Goal: Information Seeking & Learning: Learn about a topic

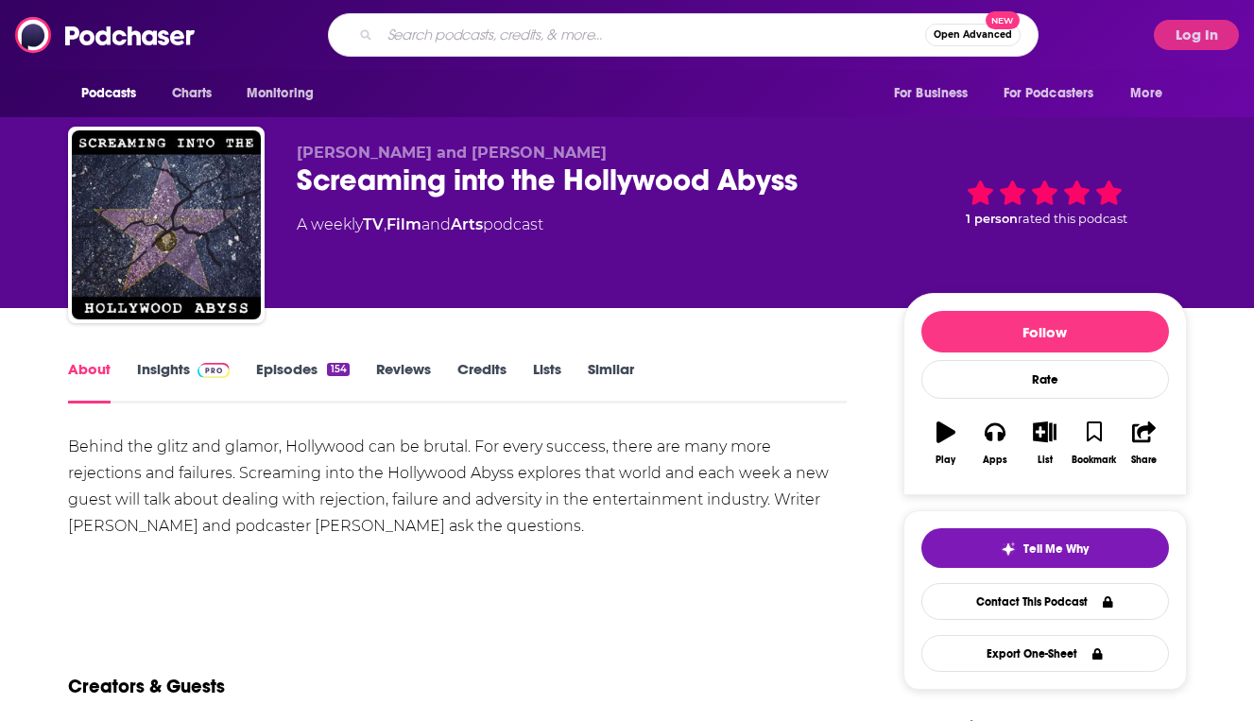
click at [672, 35] on input "Search podcasts, credits, & more..." at bounding box center [652, 35] width 545 height 30
paste input "AdQuick Madvertising Podcast"
type input "AdQuick Madvertising Podcast"
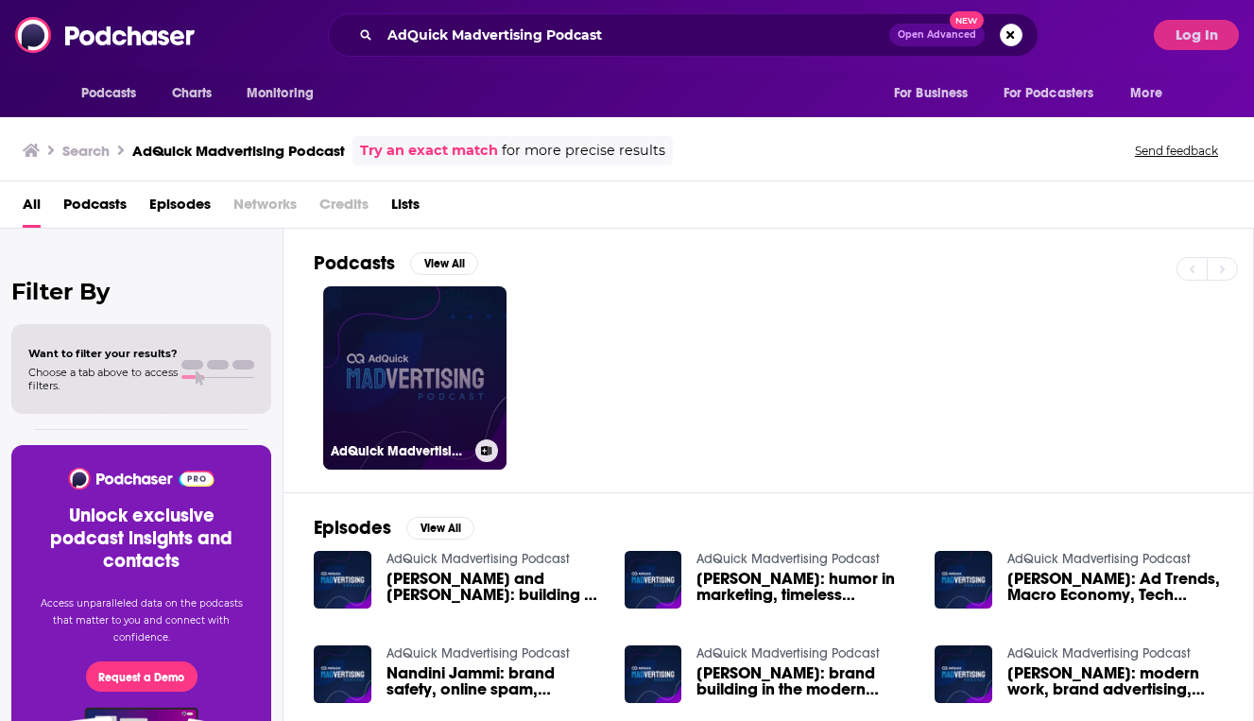
click at [427, 341] on link "AdQuick Madvertising Podcast" at bounding box center [414, 377] width 183 height 183
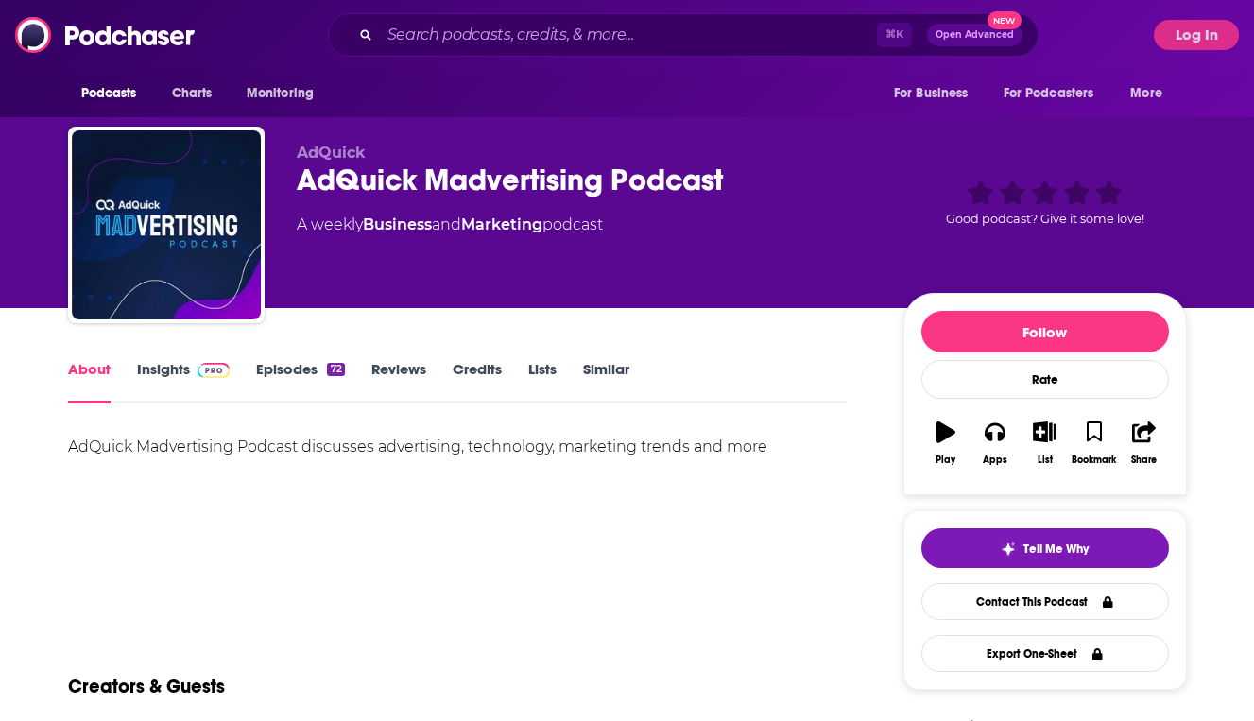
click at [197, 367] on img at bounding box center [213, 370] width 33 height 15
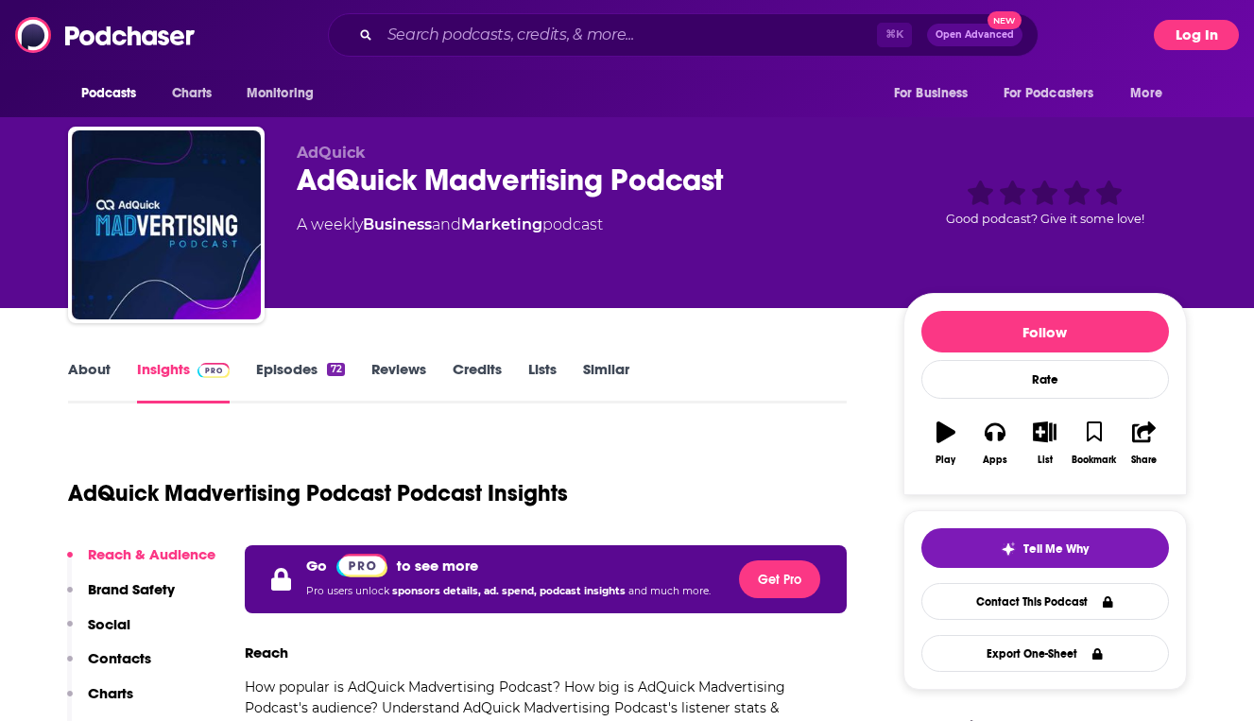
click at [1222, 40] on button "Log In" at bounding box center [1196, 35] width 85 height 30
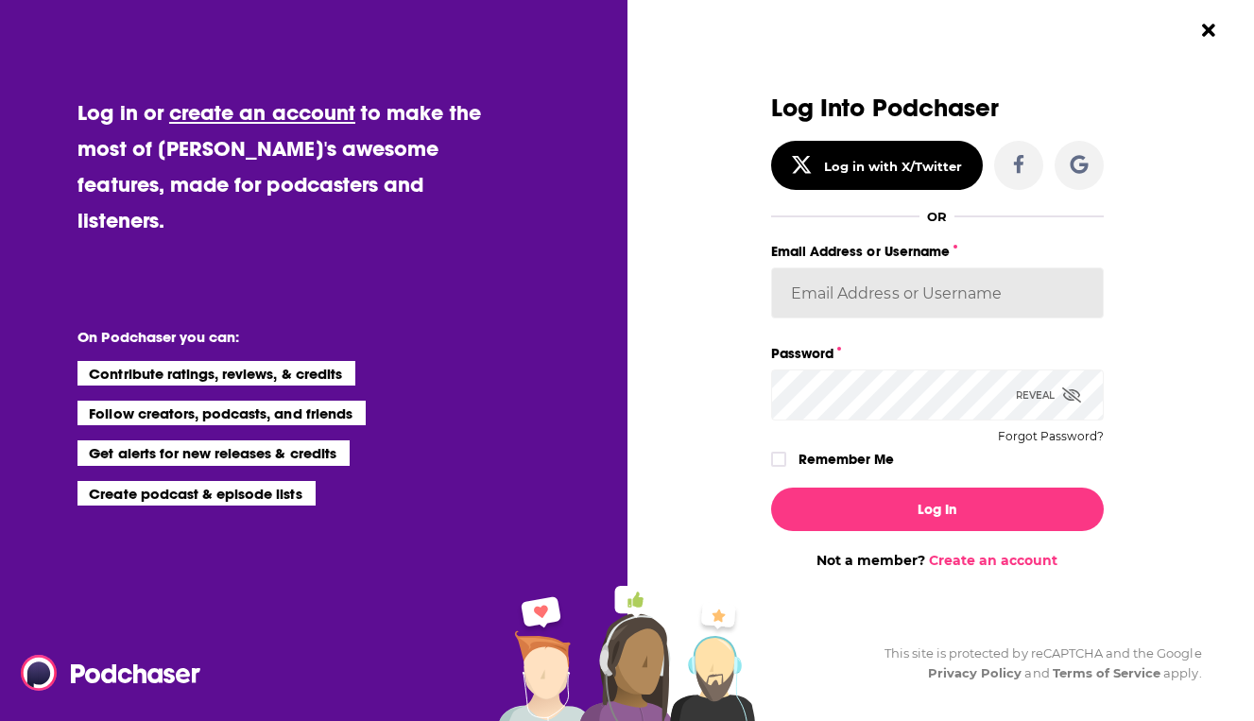
type input "mbeccari@lippingroup.com"
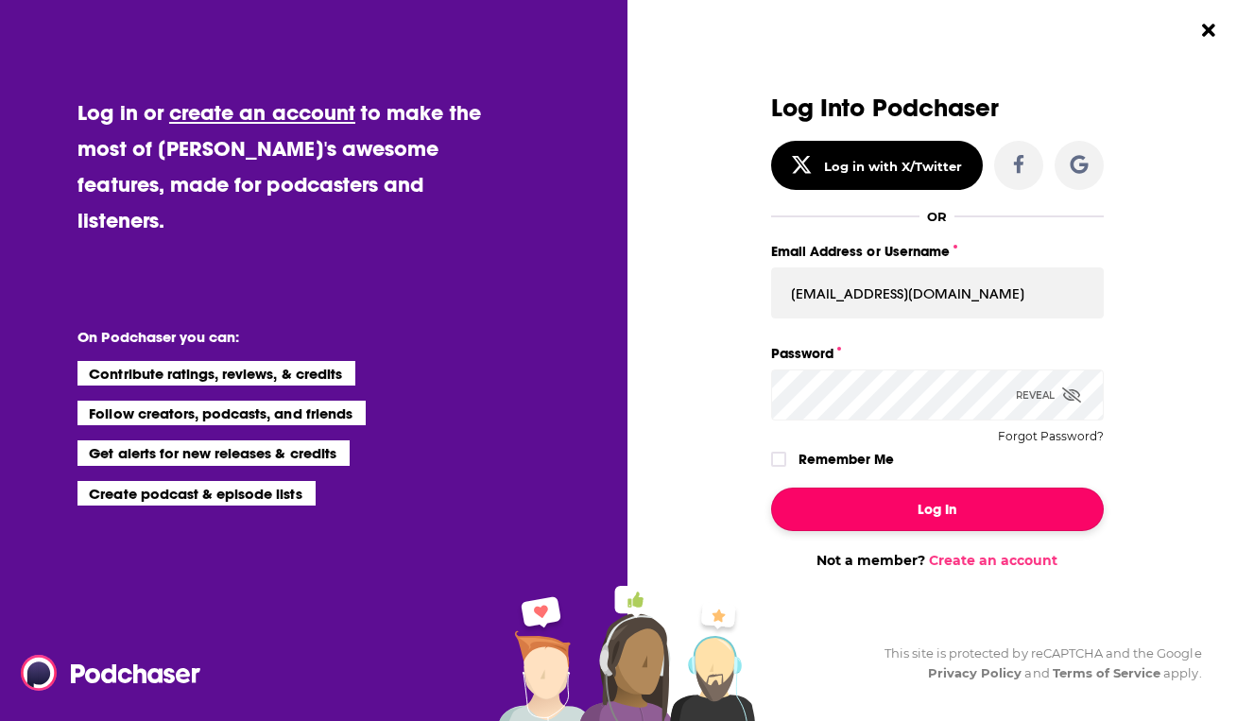
click at [909, 499] on button "Log In" at bounding box center [937, 509] width 333 height 43
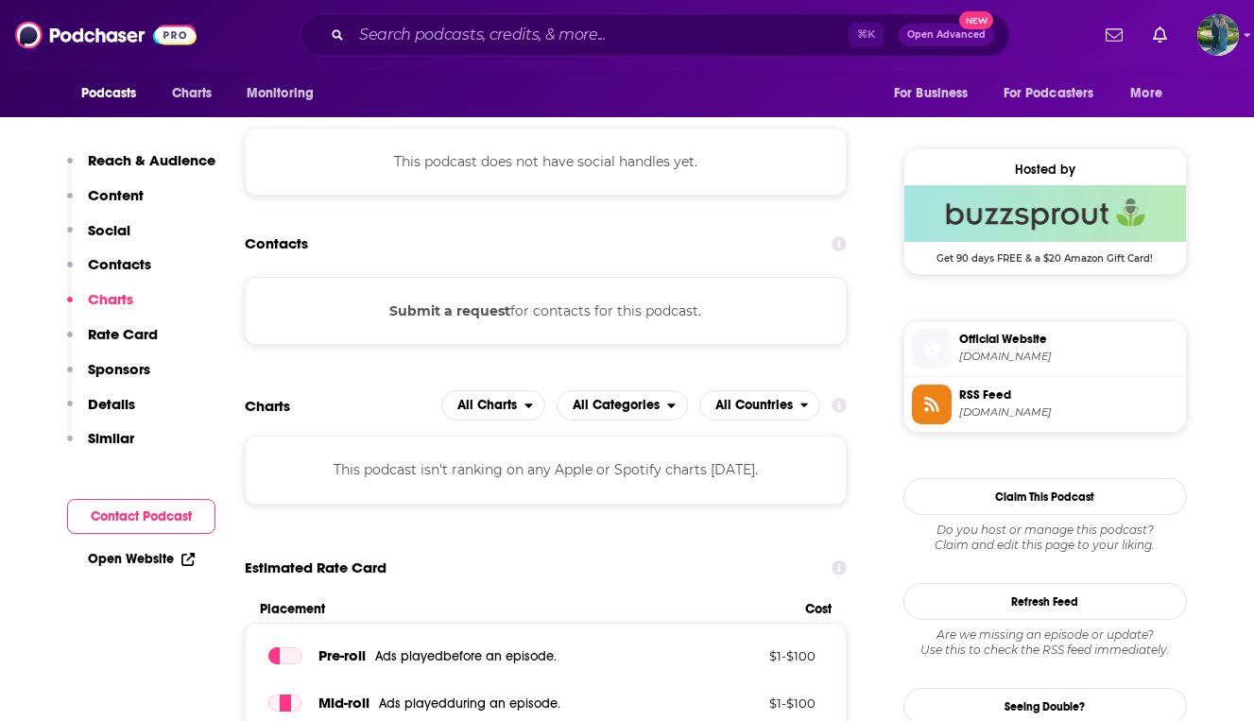
scroll to position [1311, 0]
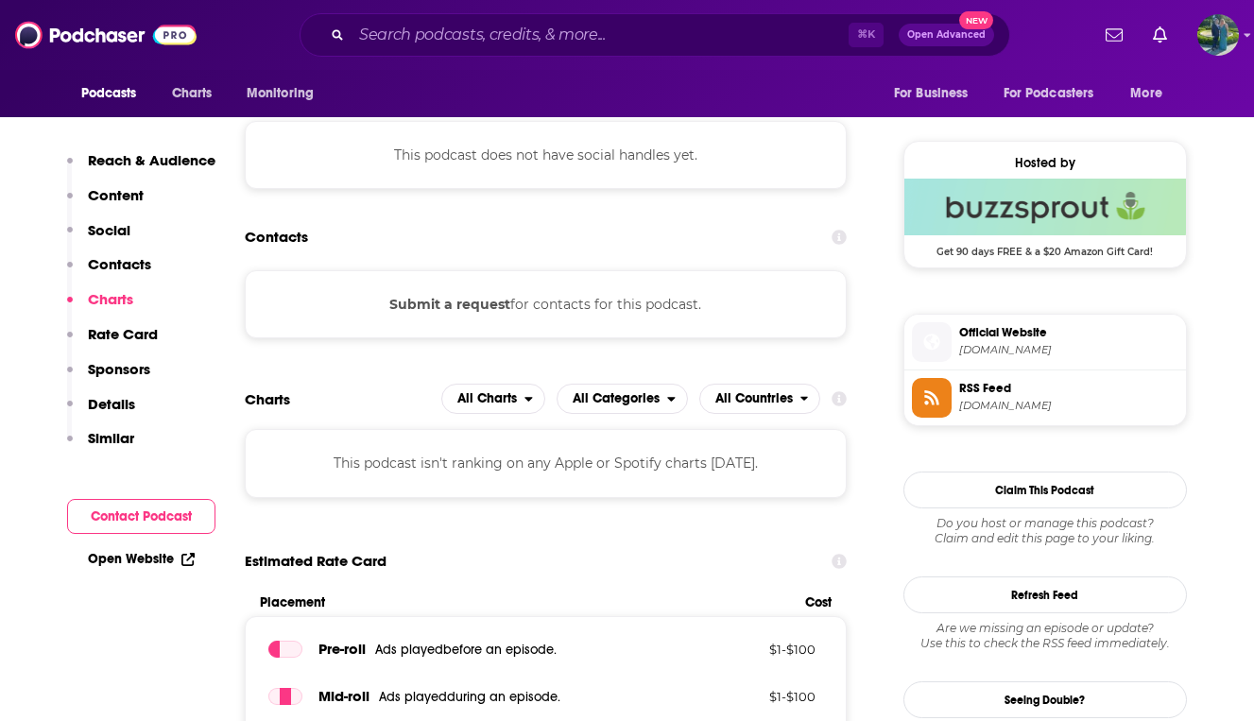
click at [460, 311] on button "Submit a request" at bounding box center [449, 304] width 121 height 21
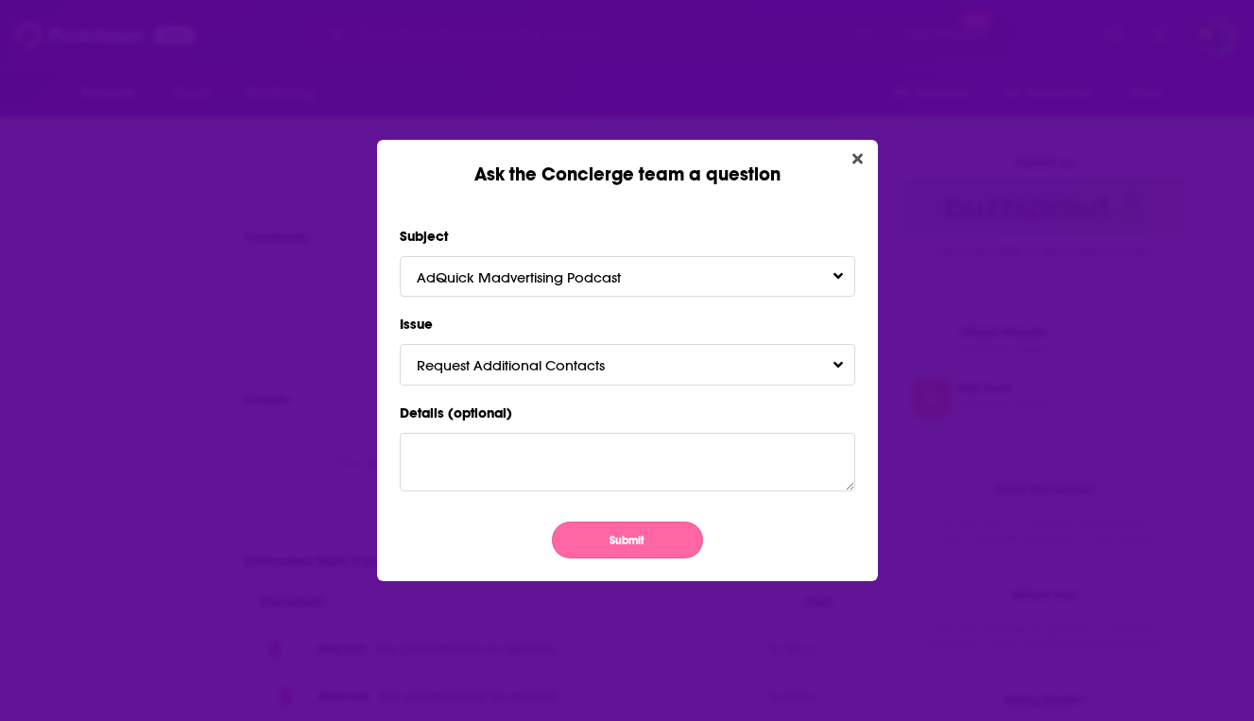
click at [633, 528] on button "Submit" at bounding box center [627, 540] width 151 height 37
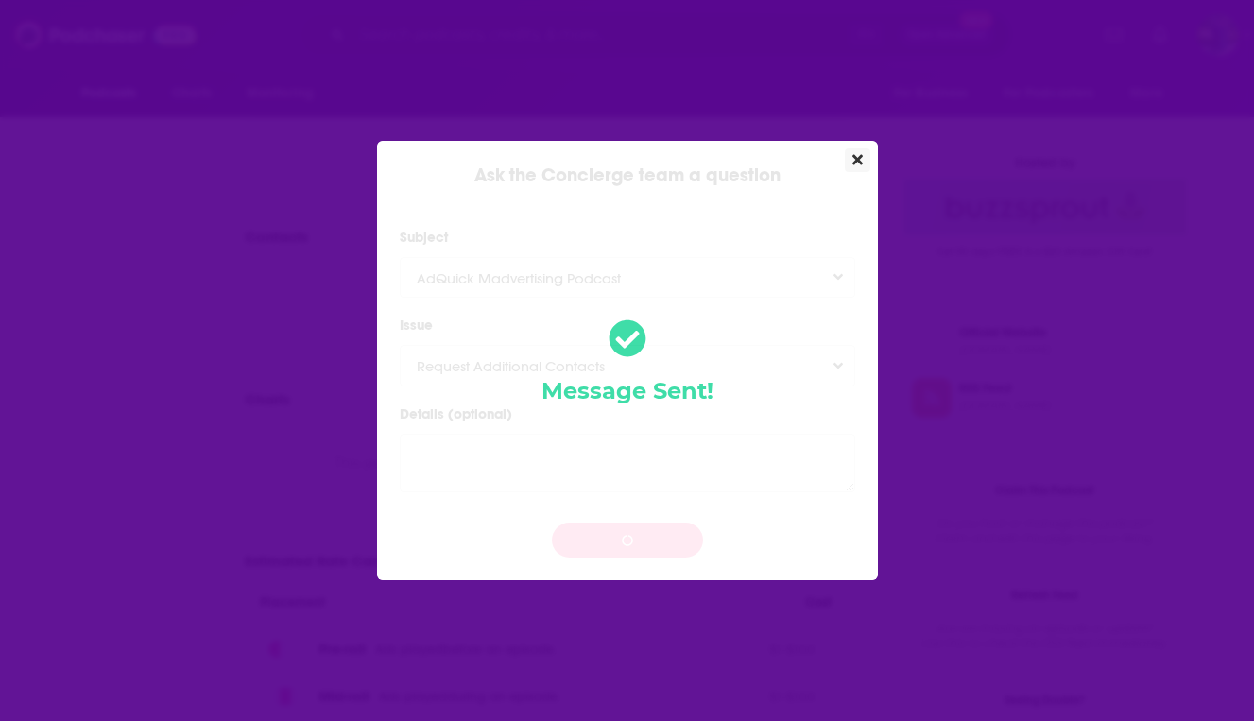
click at [854, 159] on icon "Close" at bounding box center [857, 159] width 10 height 15
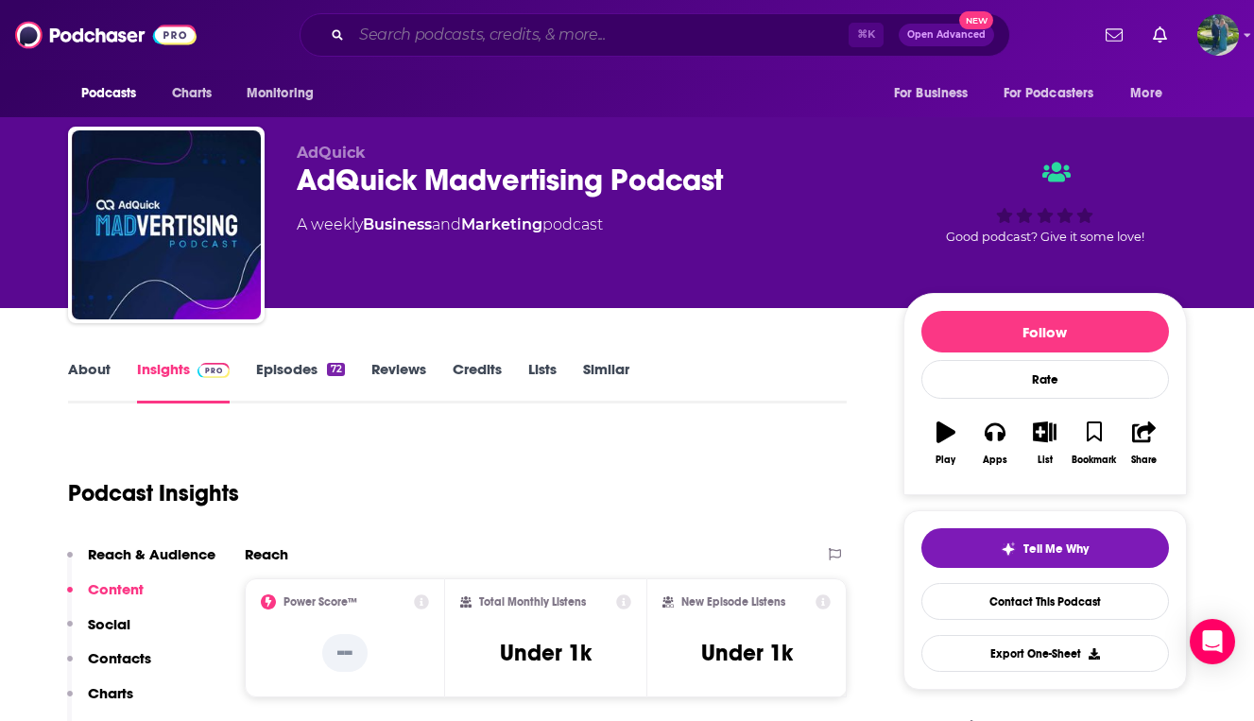
click at [617, 26] on input "Search podcasts, credits, & more..." at bounding box center [599, 35] width 497 height 30
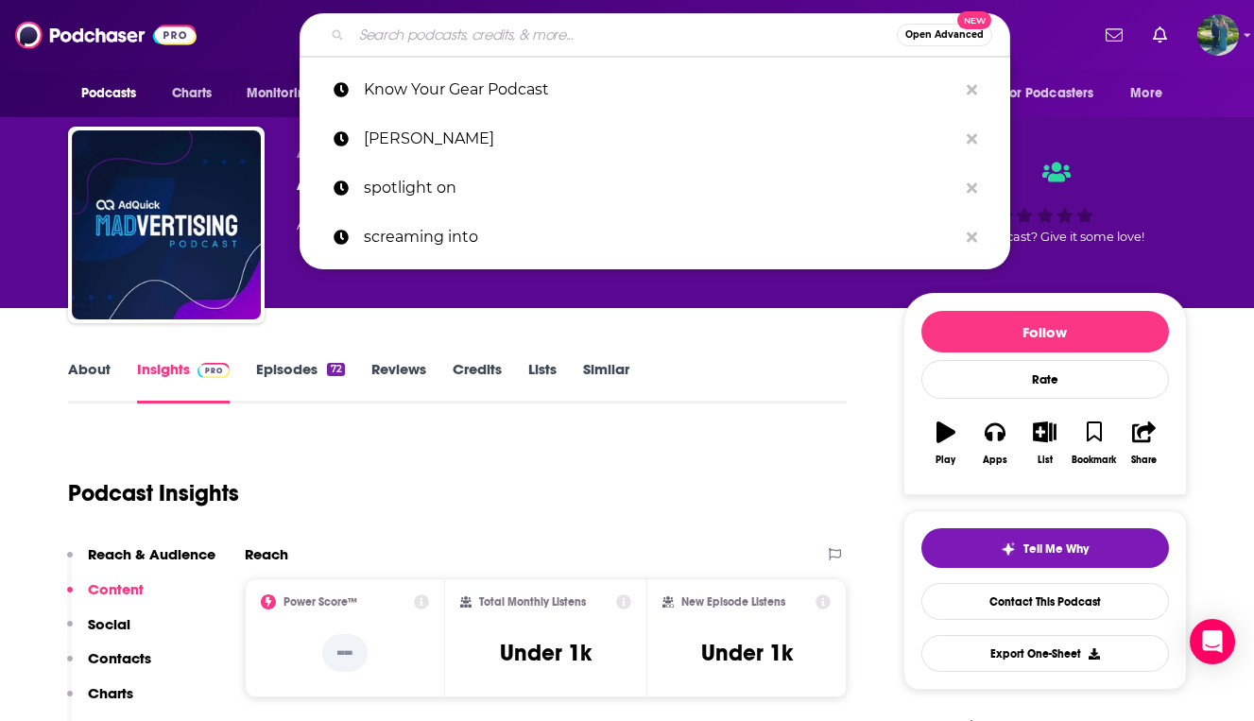
paste input "Artcrush"
type input "Artcrush"
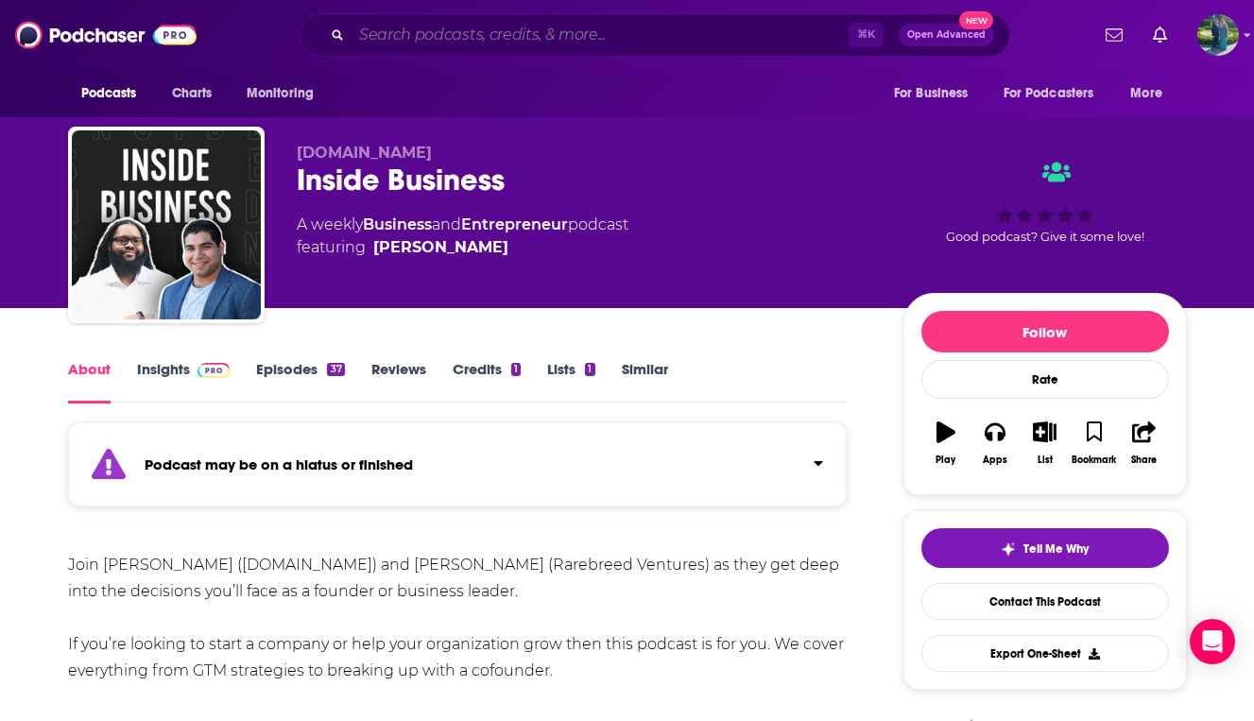
click at [648, 30] on input "Search podcasts, credits, & more..." at bounding box center [599, 35] width 497 height 30
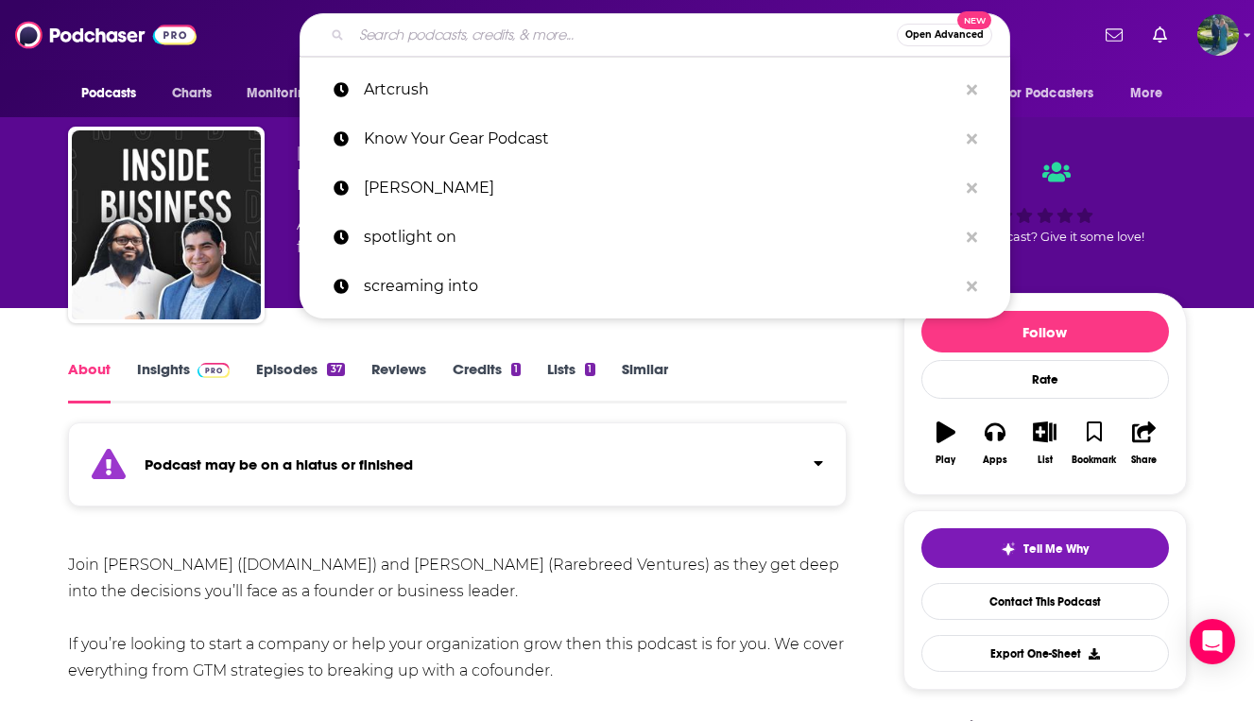
paste input "Inside Business with DIRECTV"
type input "Inside Business with DIRECTV"
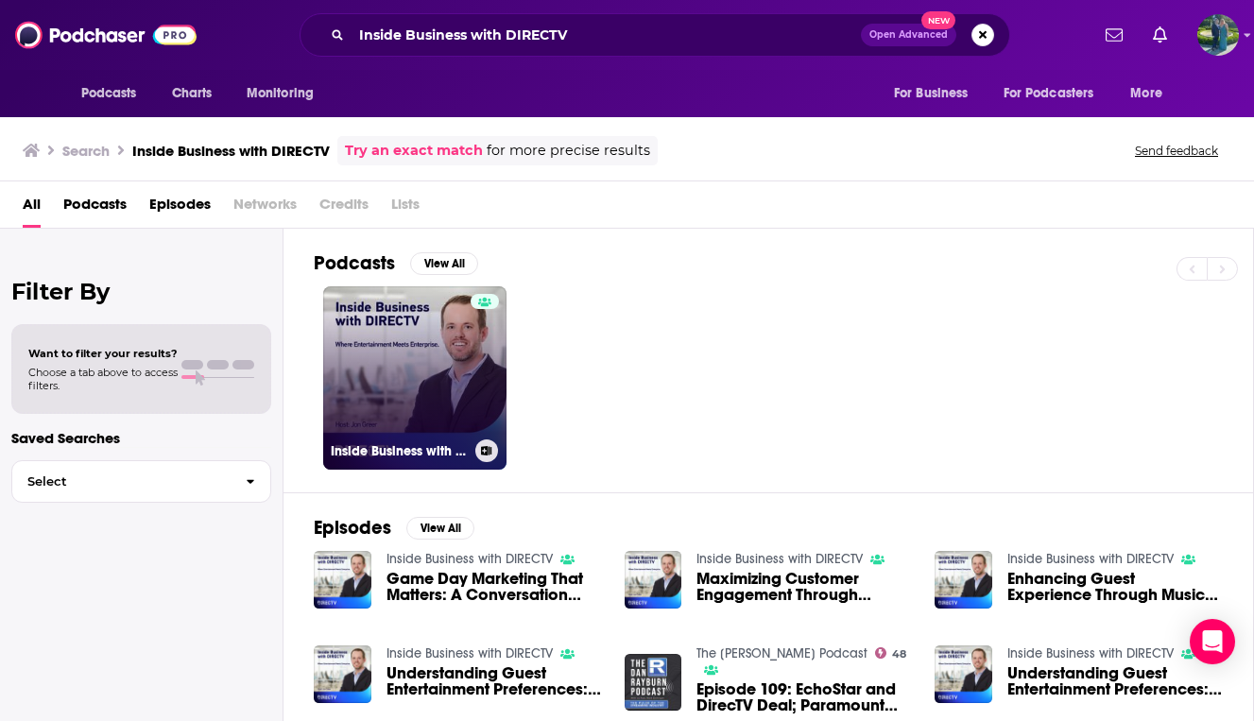
click at [417, 371] on link "Inside Business with DIRECTV" at bounding box center [414, 377] width 183 height 183
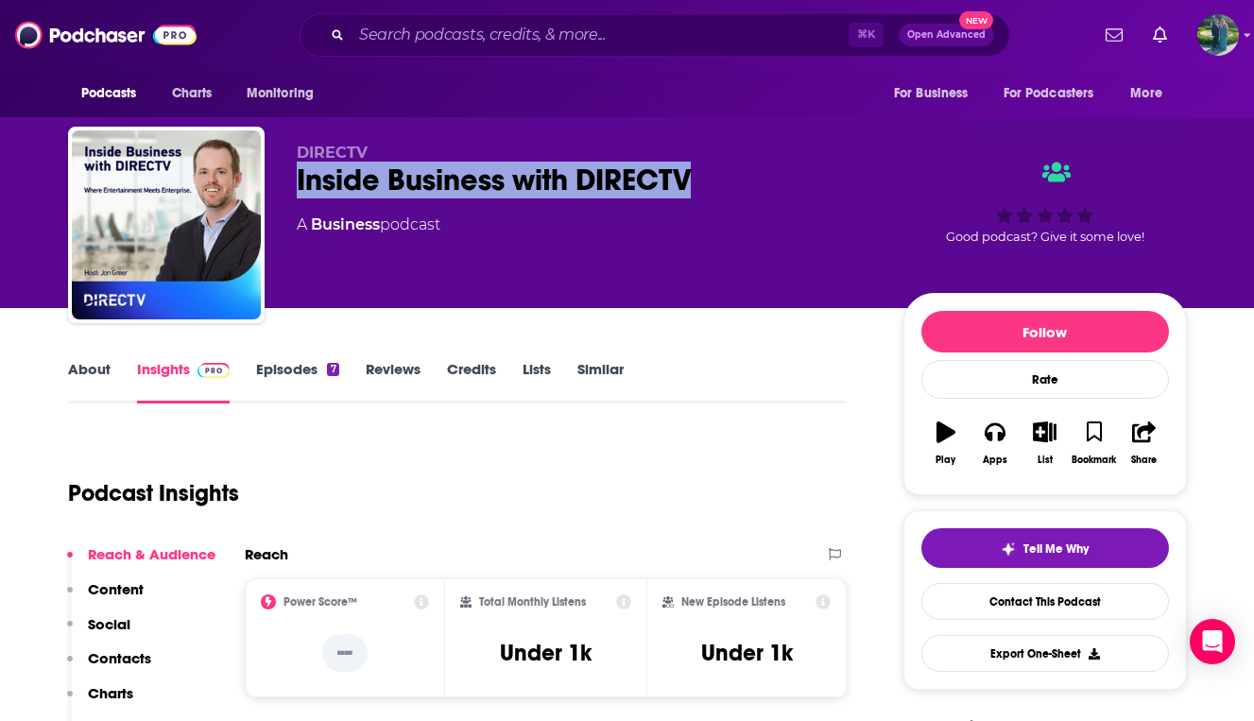
drag, startPoint x: 709, startPoint y: 176, endPoint x: 278, endPoint y: 181, distance: 430.9
click at [278, 181] on div "DIRECTV Inside Business with DIRECTV A Business podcast Good podcast? Give it s…" at bounding box center [627, 229] width 1119 height 204
copy h2 "Inside Business with DIRECTV"
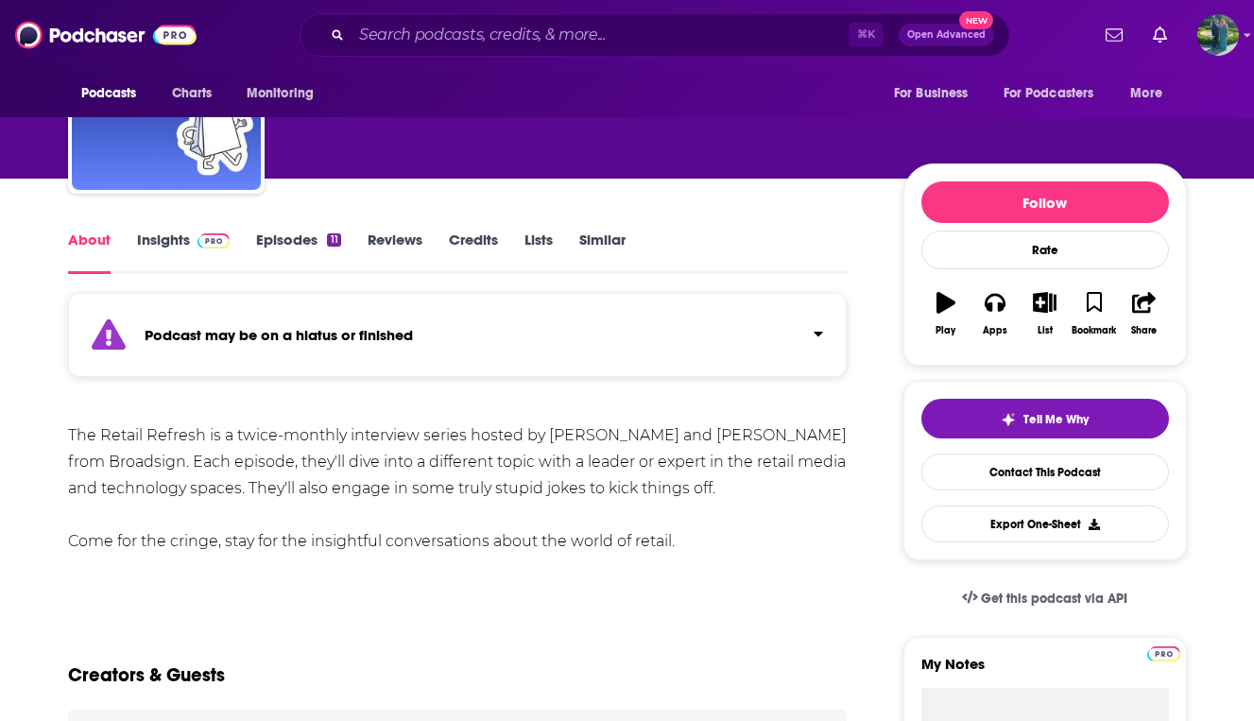
scroll to position [150, 0]
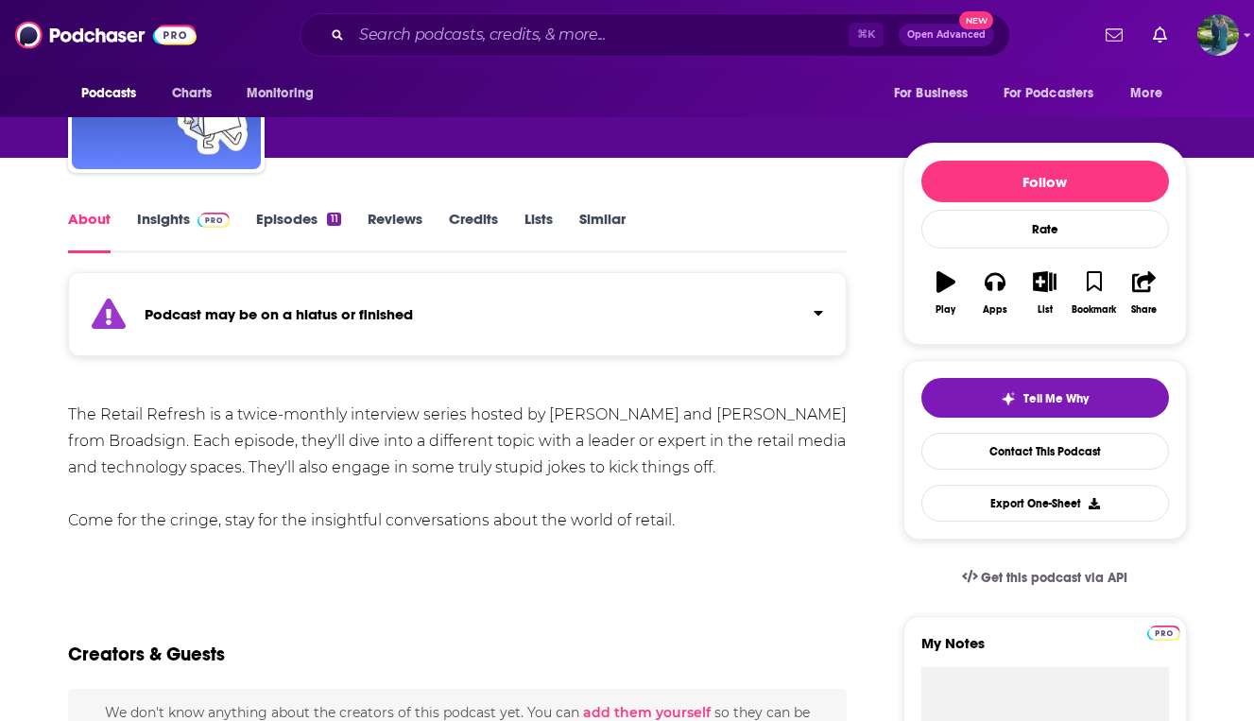
click at [233, 331] on div "Podcast may be on a hiatus or finished" at bounding box center [457, 314] width 779 height 84
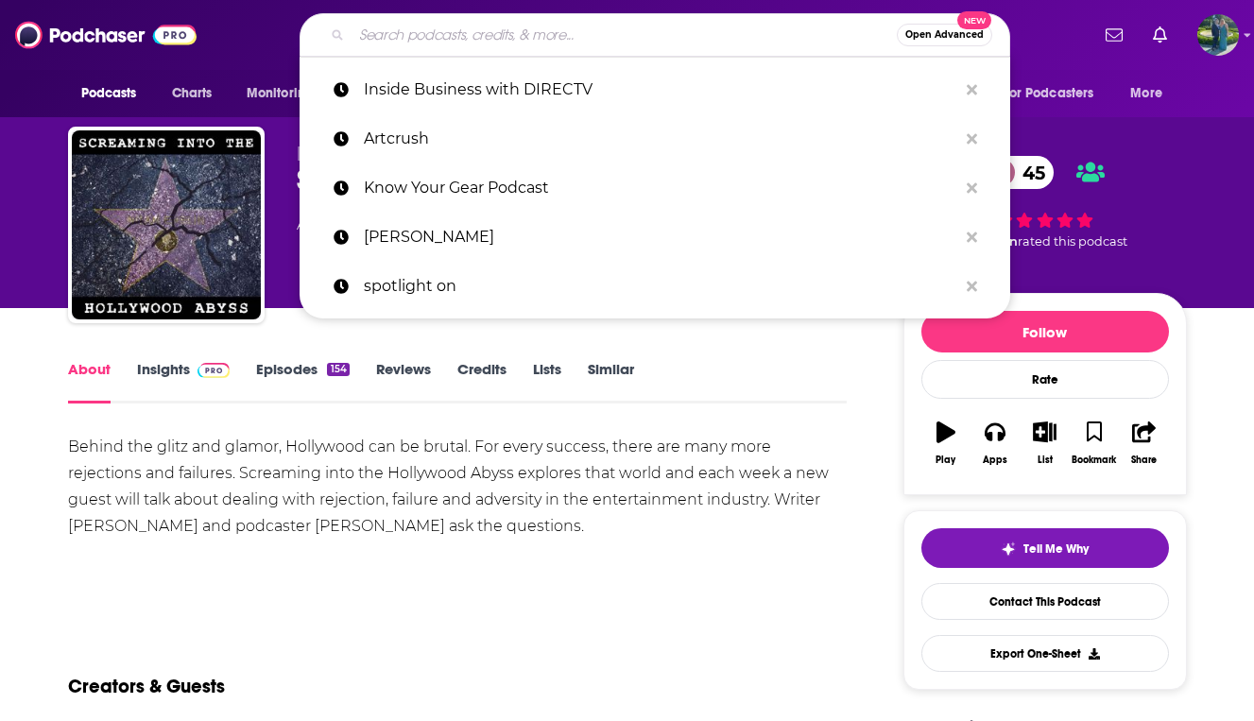
click at [779, 27] on input "Search podcasts, credits, & more..." at bounding box center [623, 35] width 545 height 30
paste input "AdTechTalks by [PERSON_NAME]"
type input "AdTechTalks by [PERSON_NAME]"
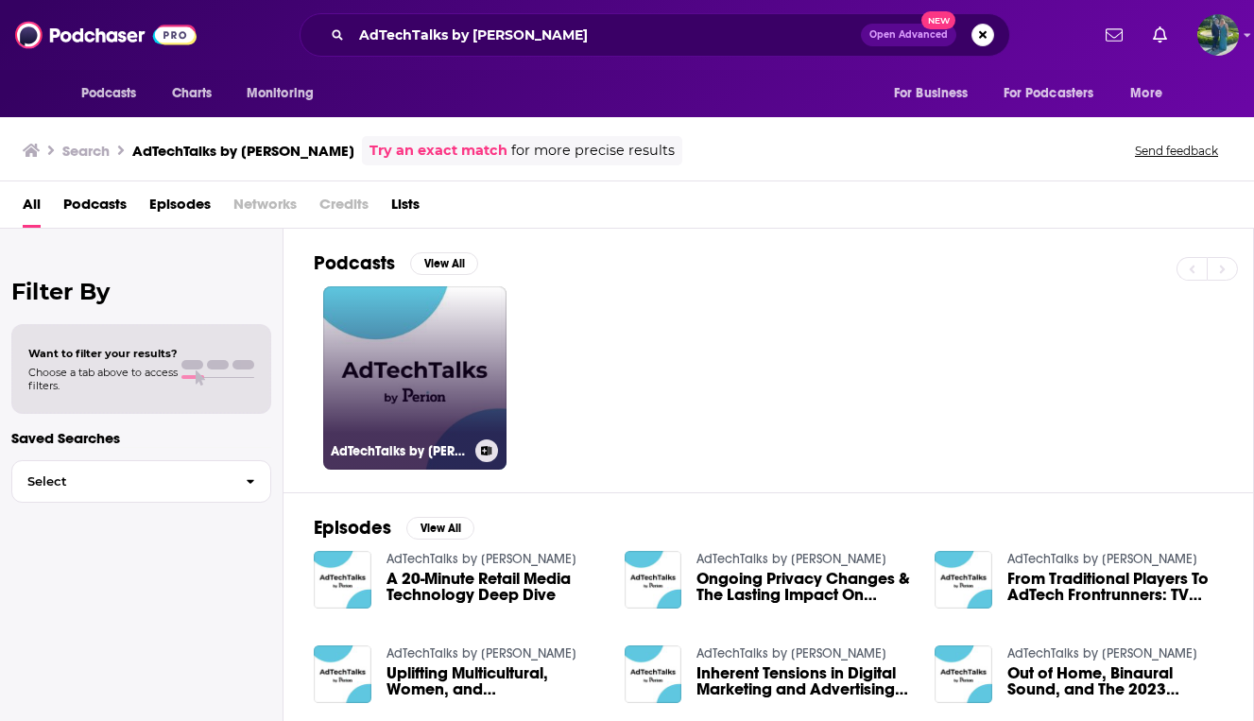
click at [402, 333] on link "AdTechTalks by [PERSON_NAME]" at bounding box center [414, 377] width 183 height 183
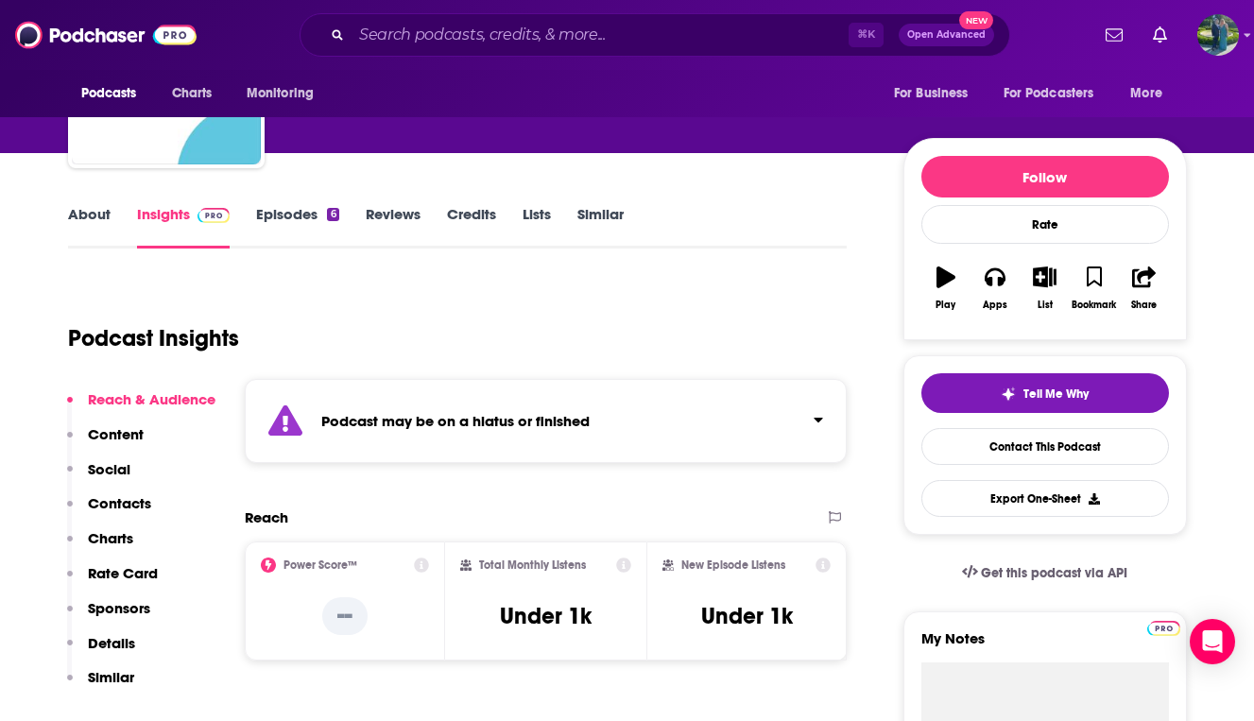
scroll to position [248, 0]
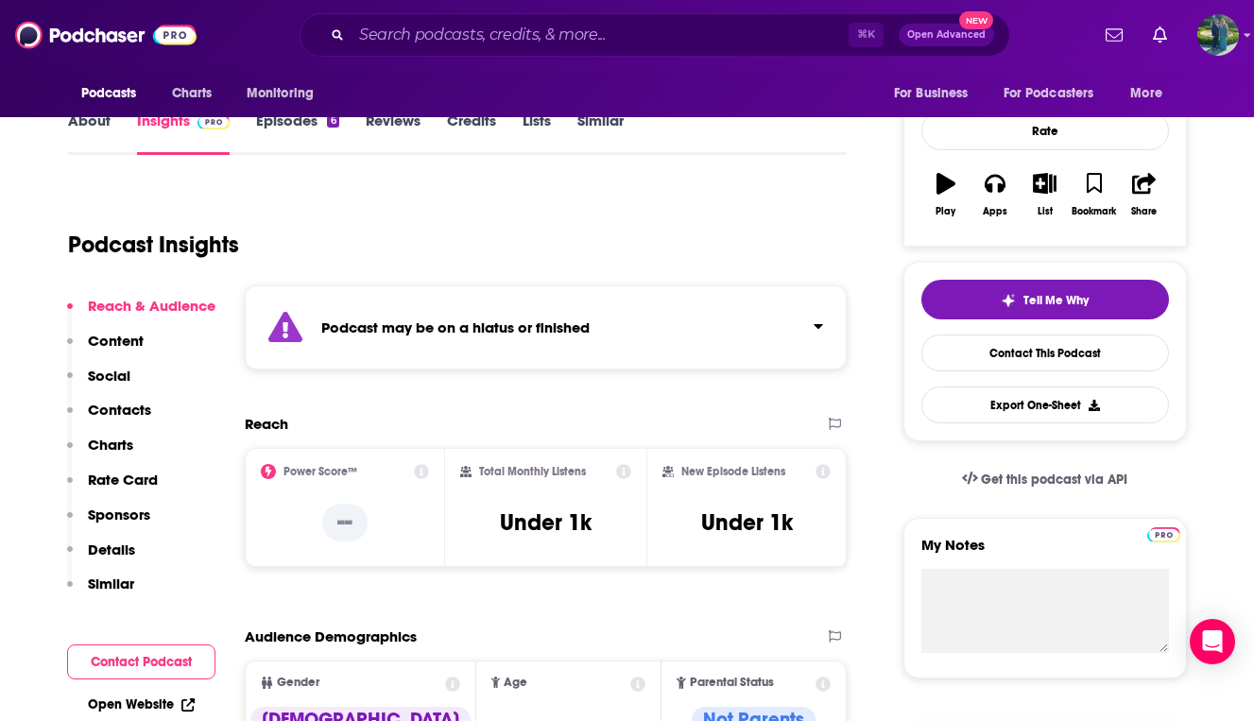
click at [399, 320] on strong "Podcast may be on a hiatus or finished" at bounding box center [455, 327] width 268 height 18
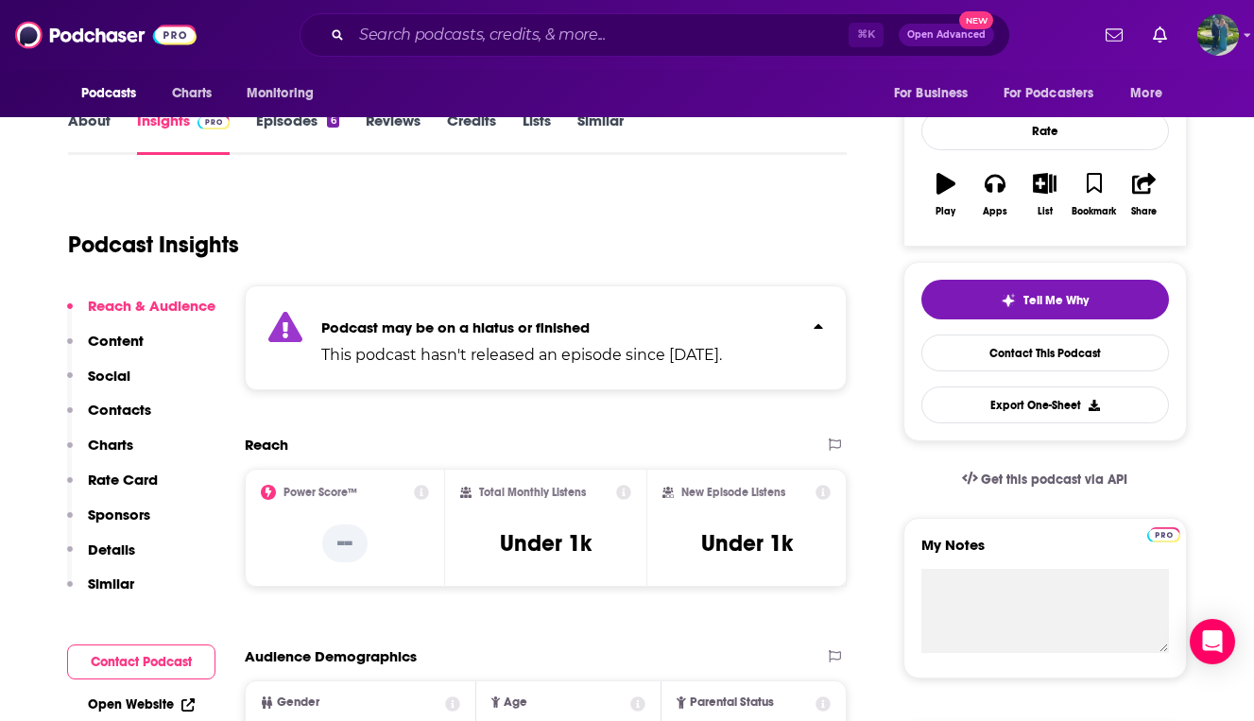
click at [399, 320] on strong "Podcast may be on a hiatus or finished" at bounding box center [455, 327] width 268 height 18
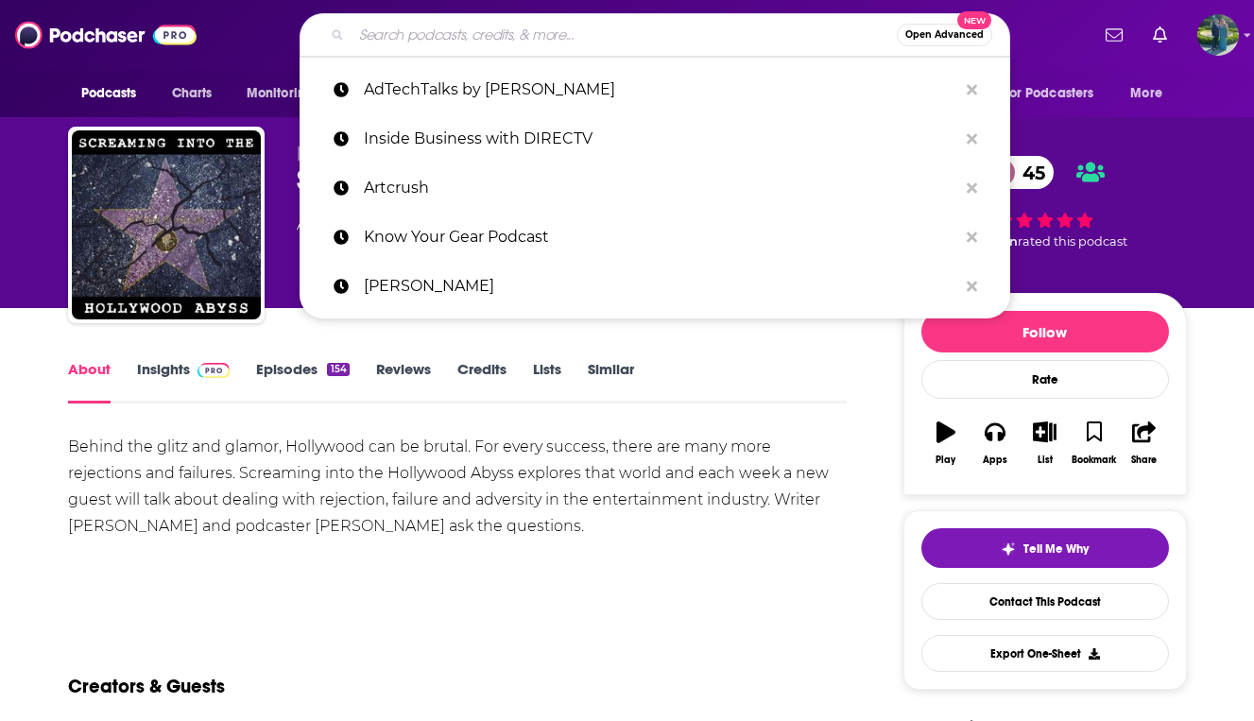
click at [627, 34] on input "Search podcasts, credits, & more..." at bounding box center [623, 35] width 545 height 30
paste input "XO With [PERSON_NAME]"
type input "XO With [PERSON_NAME]"
